Goal: Find specific page/section: Locate a particular part of the current website

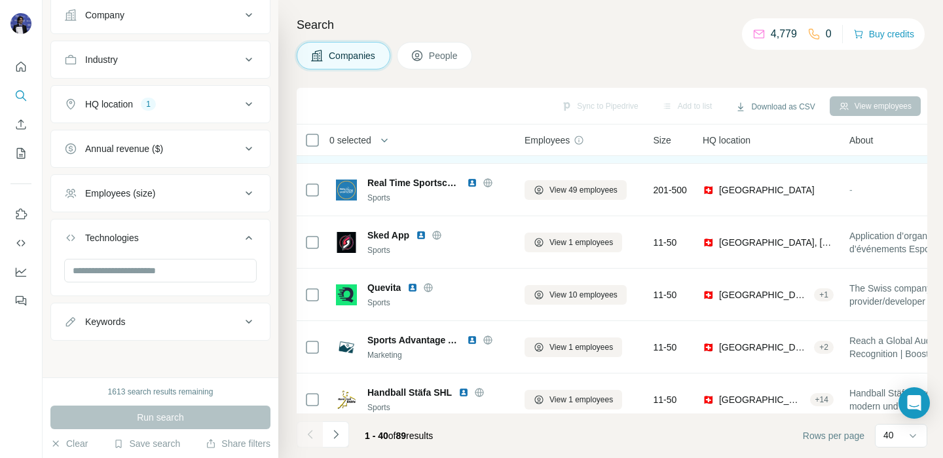
scroll to position [1777, 0]
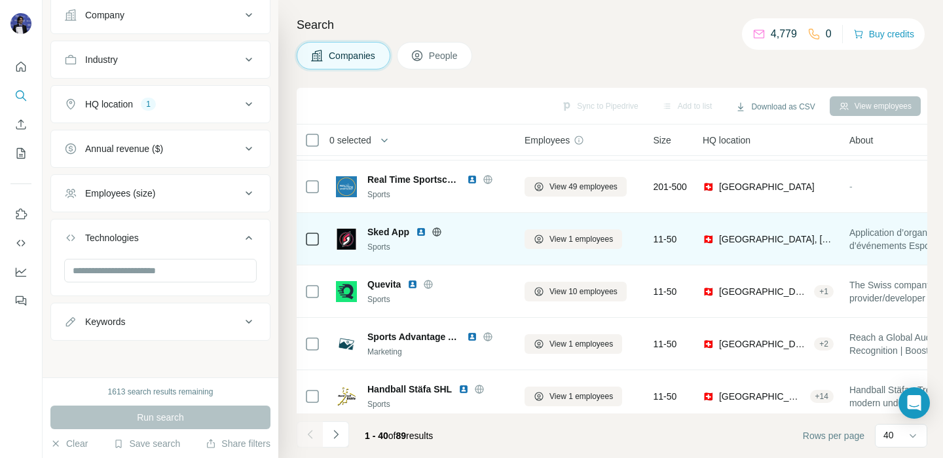
click at [423, 233] on img at bounding box center [421, 232] width 10 height 10
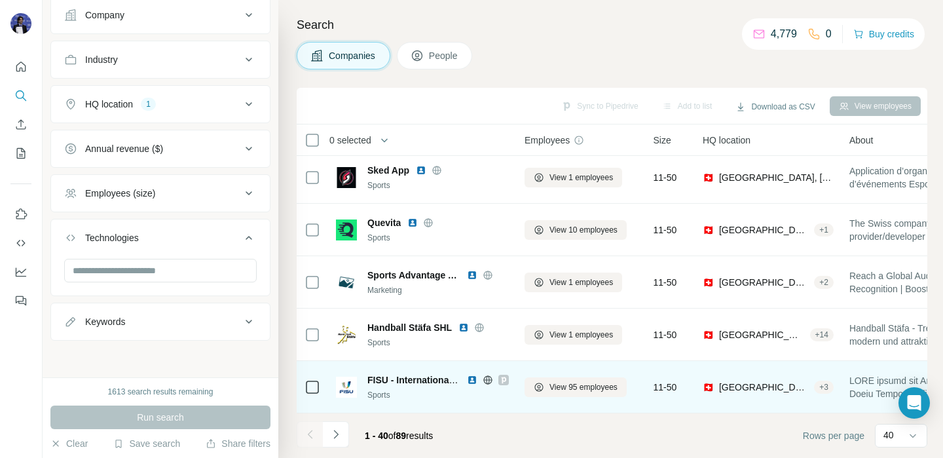
click at [473, 381] on img at bounding box center [472, 380] width 10 height 10
click at [509, 379] on td "FISU - International University Sports Federation Sports" at bounding box center [422, 387] width 189 height 52
click at [504, 379] on icon at bounding box center [504, 380] width 8 height 10
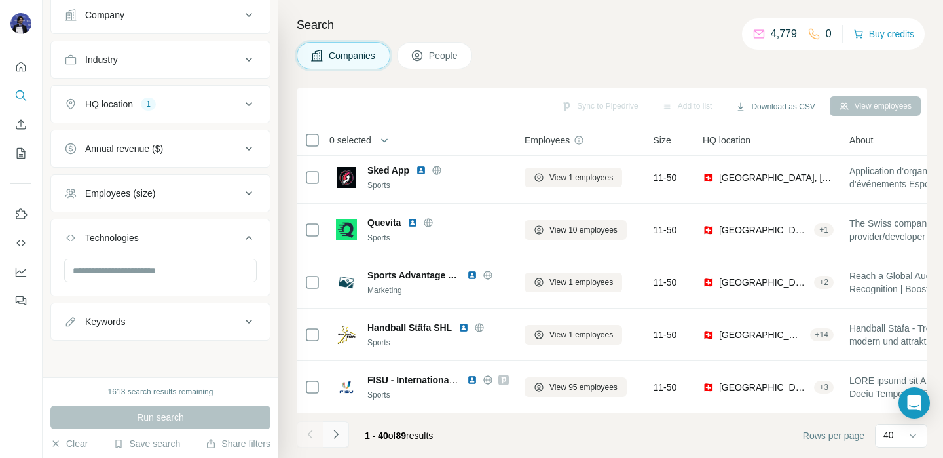
click at [343, 434] on button "Navigate to next page" at bounding box center [336, 434] width 26 height 26
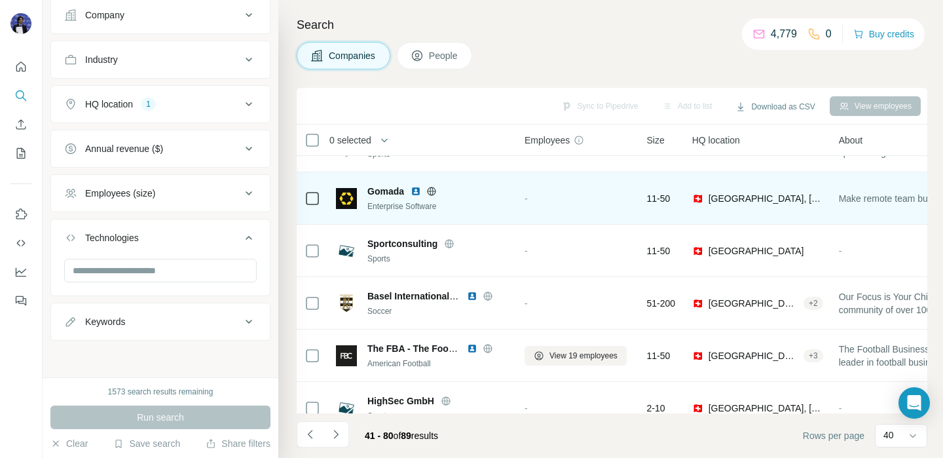
scroll to position [90, 0]
click at [415, 186] on img at bounding box center [416, 190] width 10 height 10
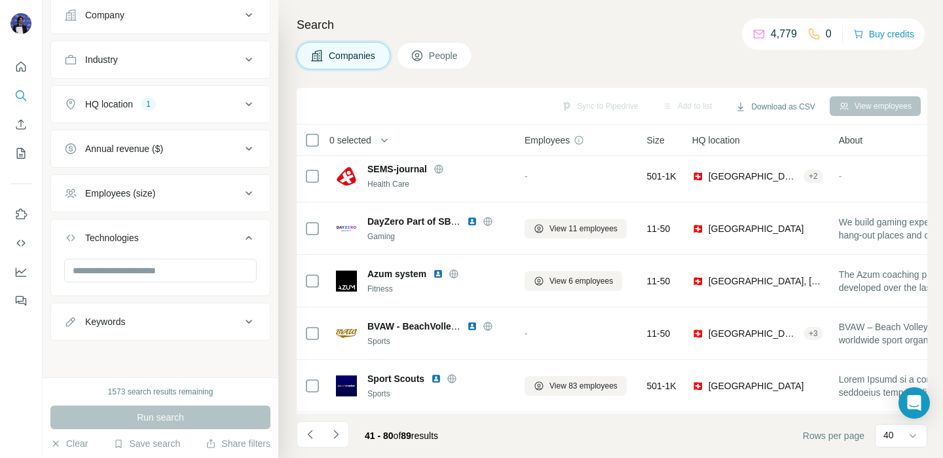
scroll to position [486, 0]
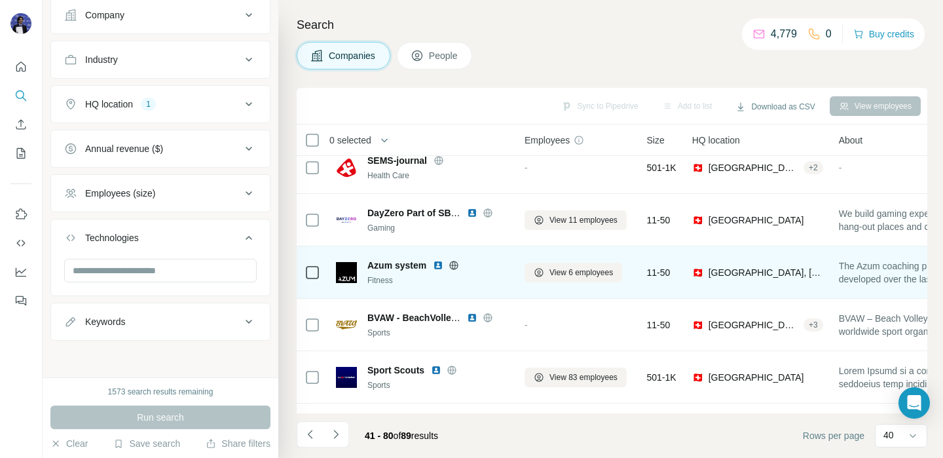
click at [442, 269] on img at bounding box center [438, 265] width 10 height 10
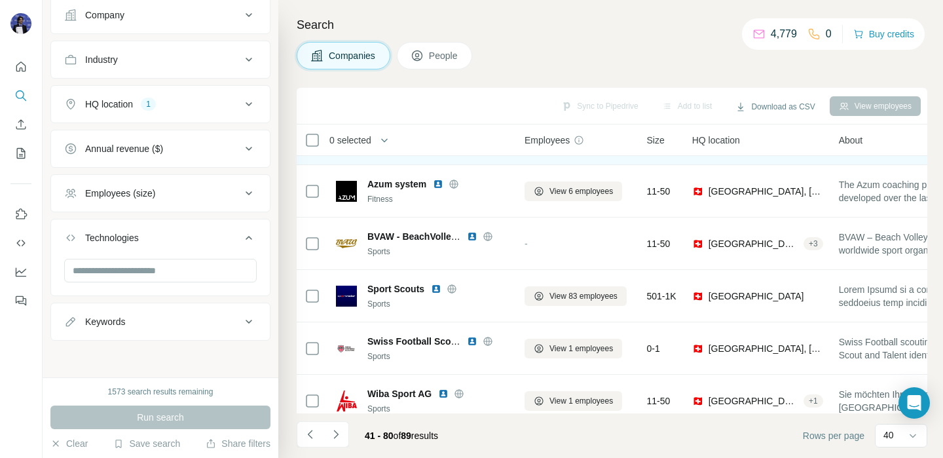
scroll to position [575, 0]
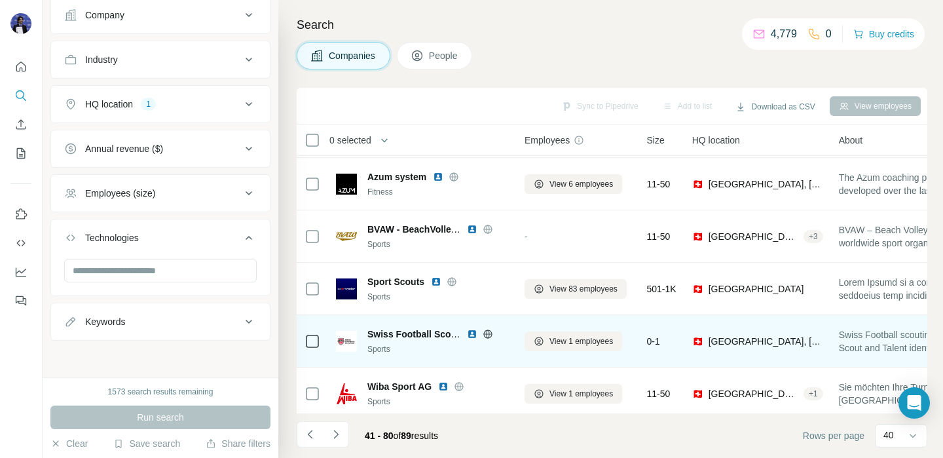
click at [470, 337] on img at bounding box center [472, 334] width 10 height 10
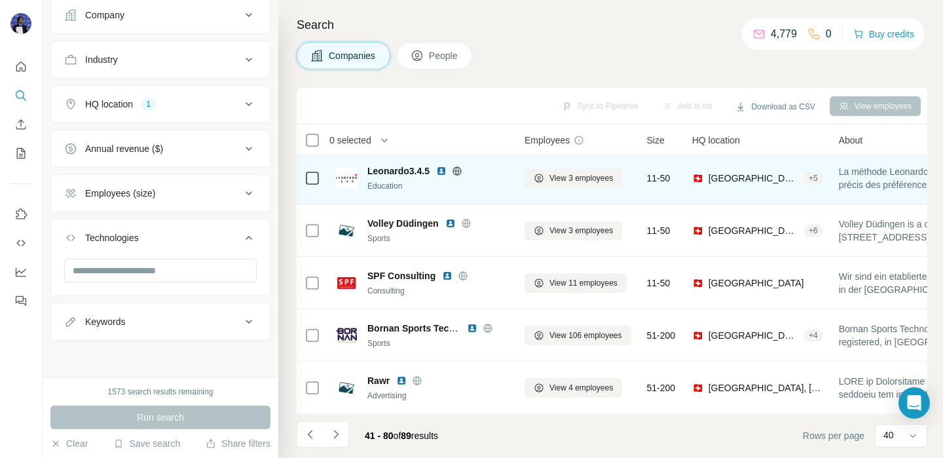
scroll to position [1017, 0]
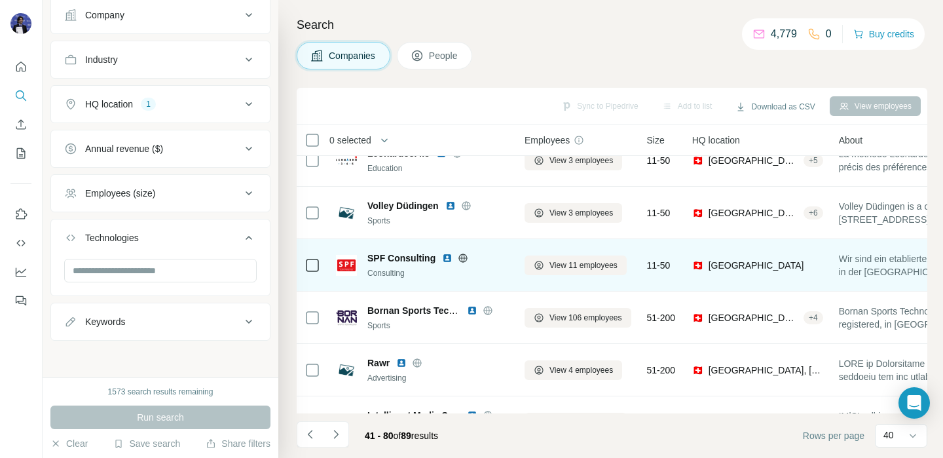
click at [445, 259] on img at bounding box center [447, 258] width 10 height 10
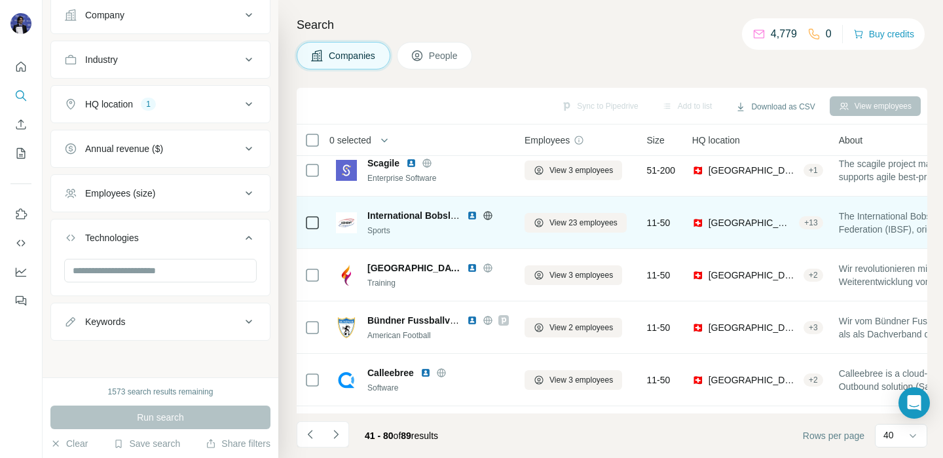
scroll to position [1428, 0]
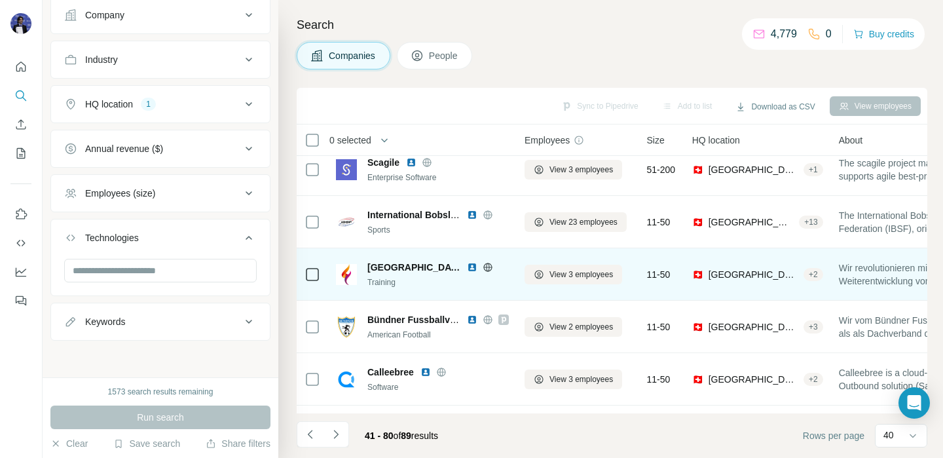
click at [467, 264] on img at bounding box center [472, 267] width 10 height 10
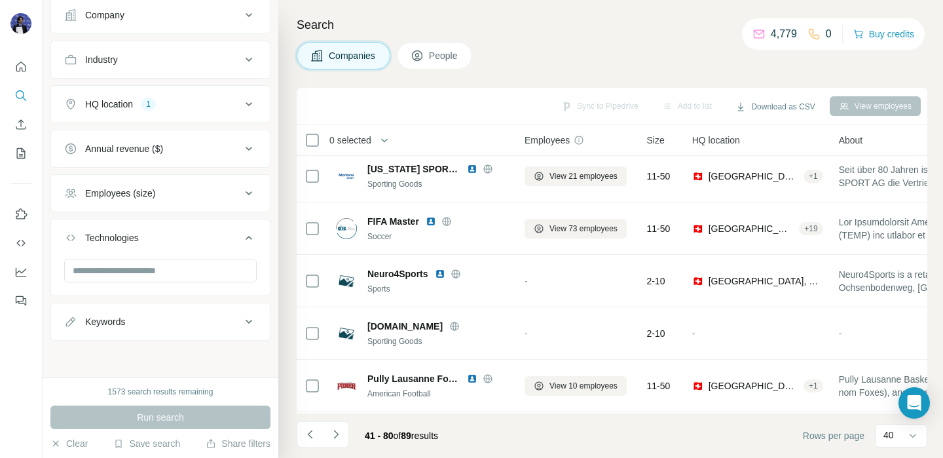
scroll to position [1839, 0]
